Goal: Task Accomplishment & Management: Use online tool/utility

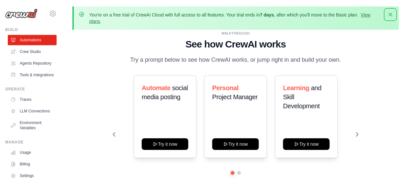
click at [388, 14] on icon "button" at bounding box center [390, 14] width 6 height 6
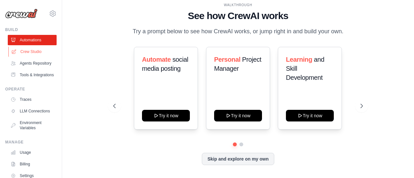
click at [25, 51] on link "Crew Studio" at bounding box center [32, 52] width 49 height 10
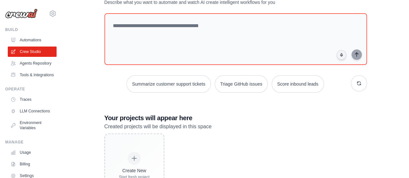
scroll to position [93, 0]
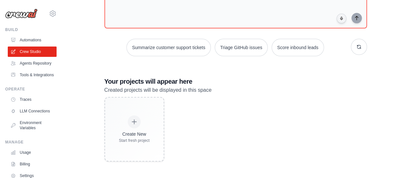
click at [258, 132] on div "Create New Start fresh project" at bounding box center [235, 129] width 263 height 65
click at [31, 68] on link "Agents Repository" at bounding box center [32, 63] width 49 height 10
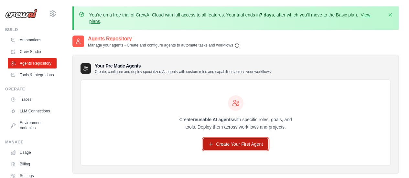
click at [213, 143] on icon at bounding box center [210, 144] width 5 height 5
